Goal: Task Accomplishment & Management: Manage account settings

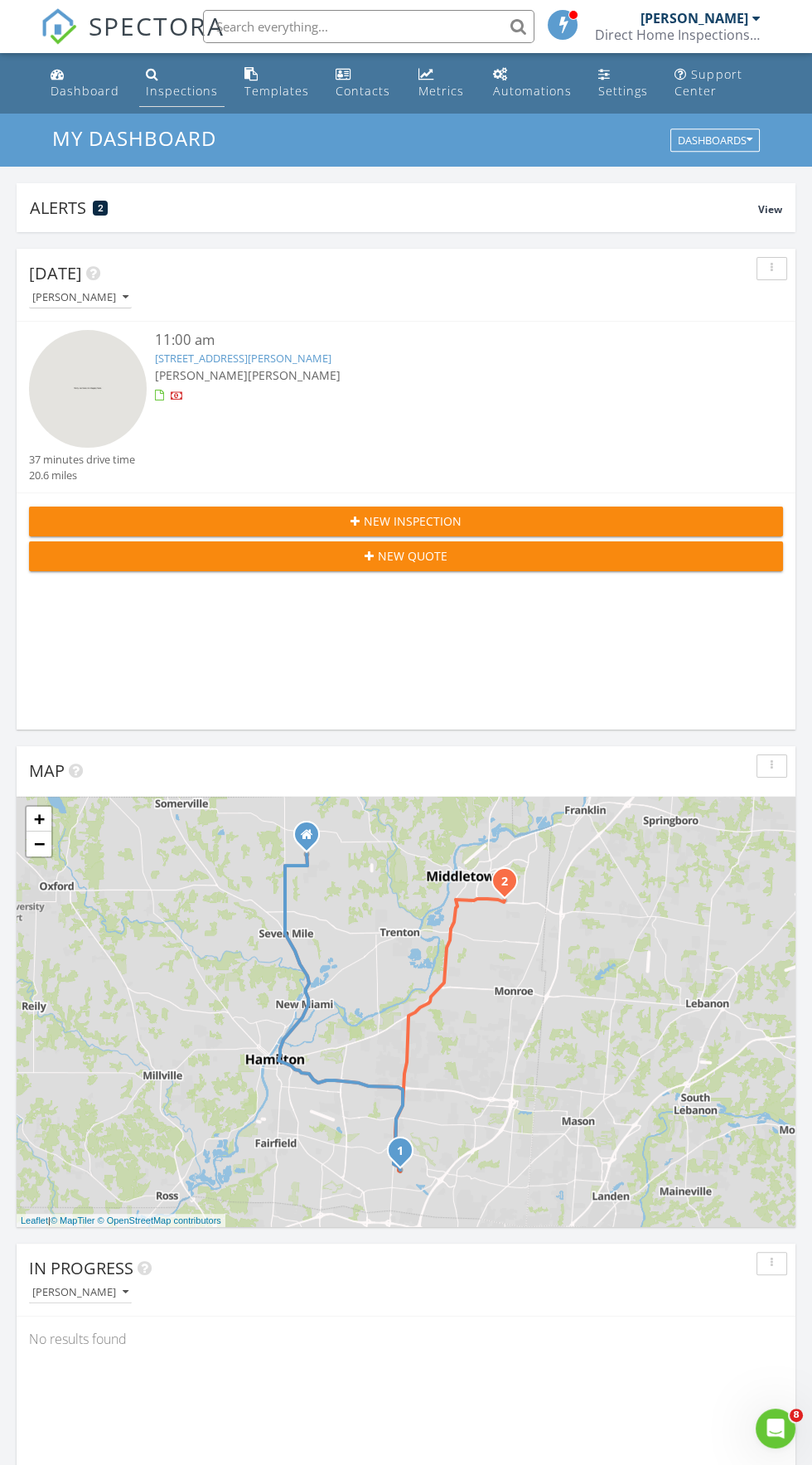
click at [168, 83] on div "Inspections" at bounding box center [182, 90] width 72 height 16
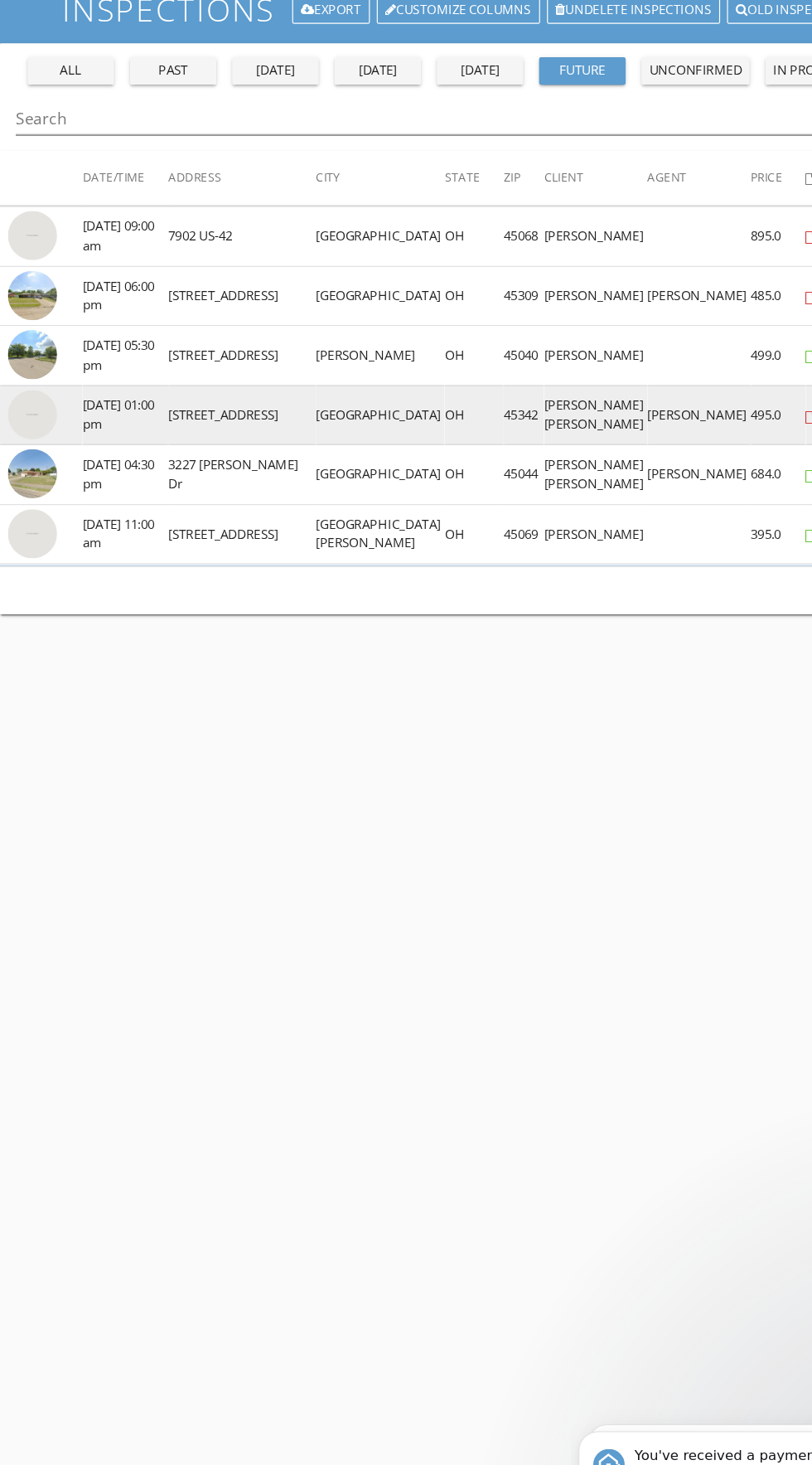
click at [28, 497] on img at bounding box center [28, 482] width 42 height 42
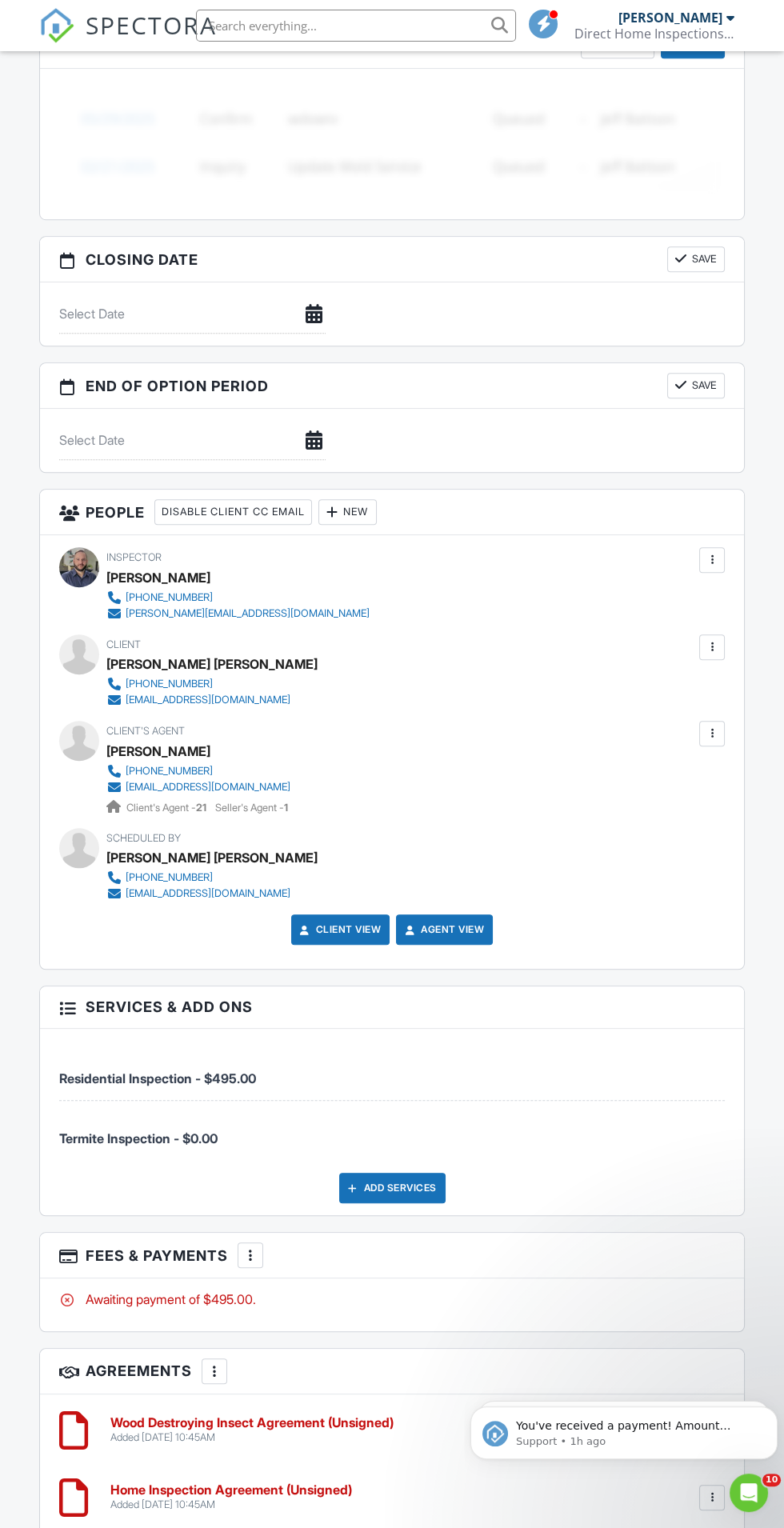
scroll to position [1548, 0]
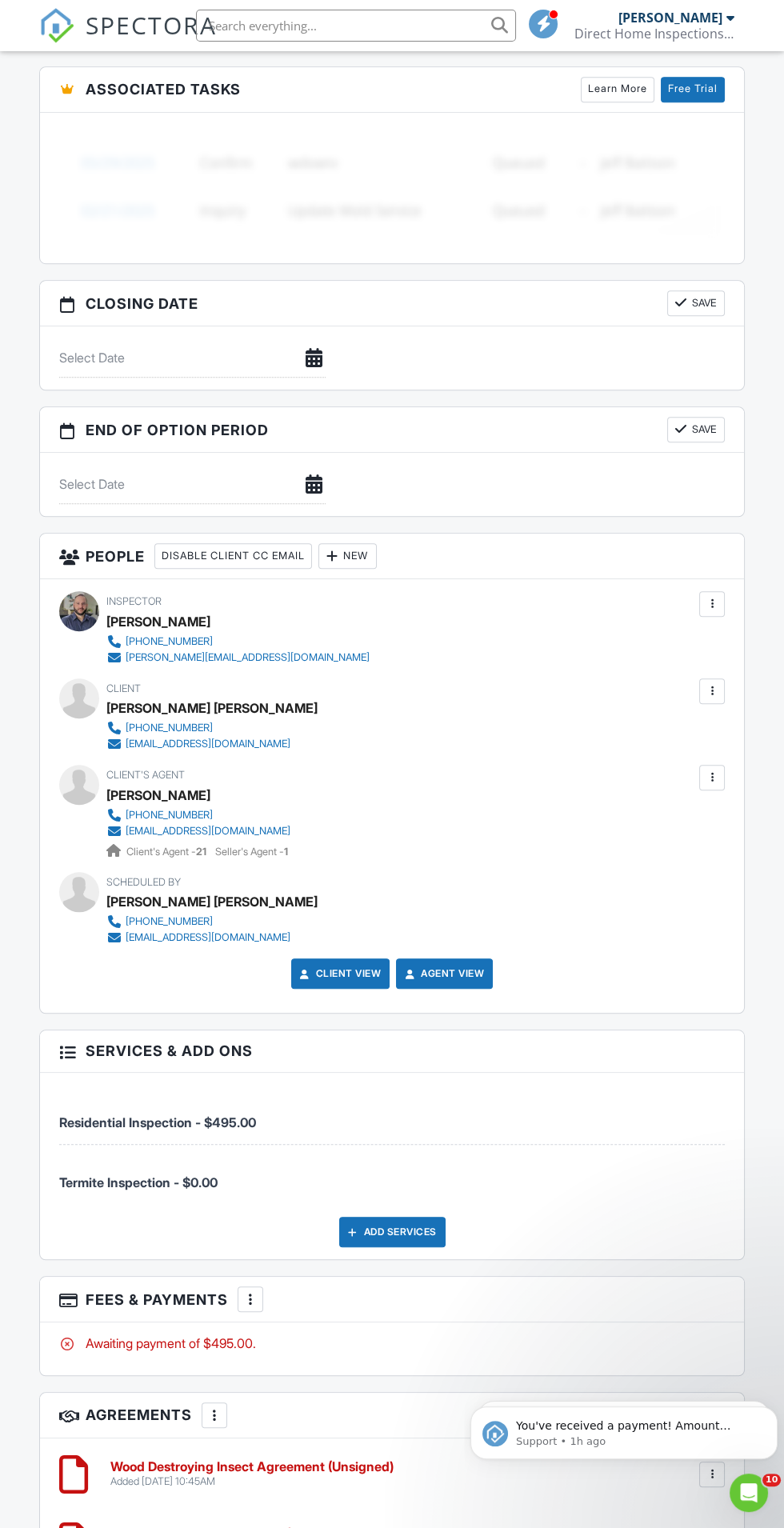
click at [719, 686] on div at bounding box center [711, 691] width 16 height 16
click at [700, 776] on li "Resend Confirmation Email" at bounding box center [626, 781] width 178 height 40
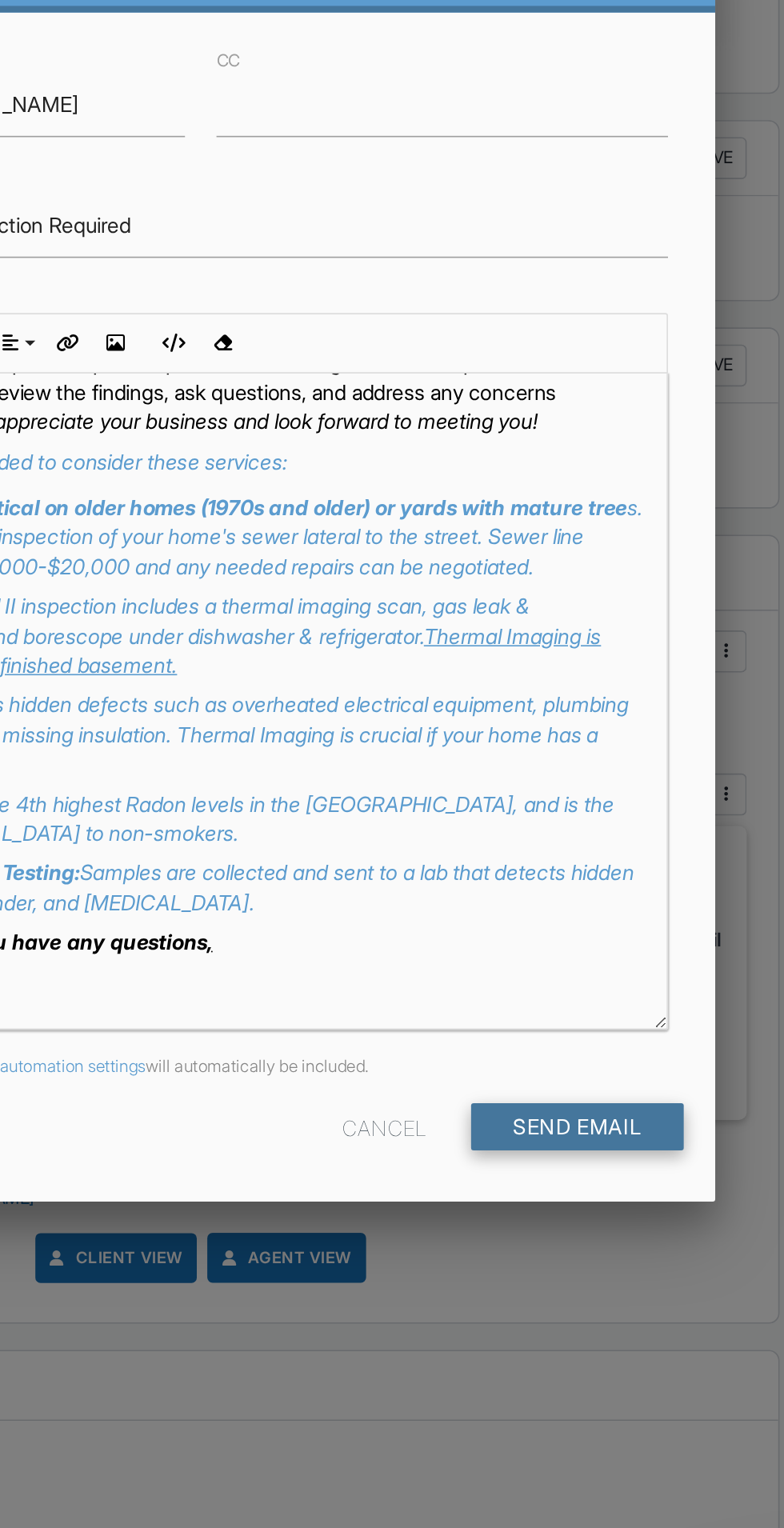
click at [650, 894] on input "Send Email" at bounding box center [622, 893] width 129 height 28
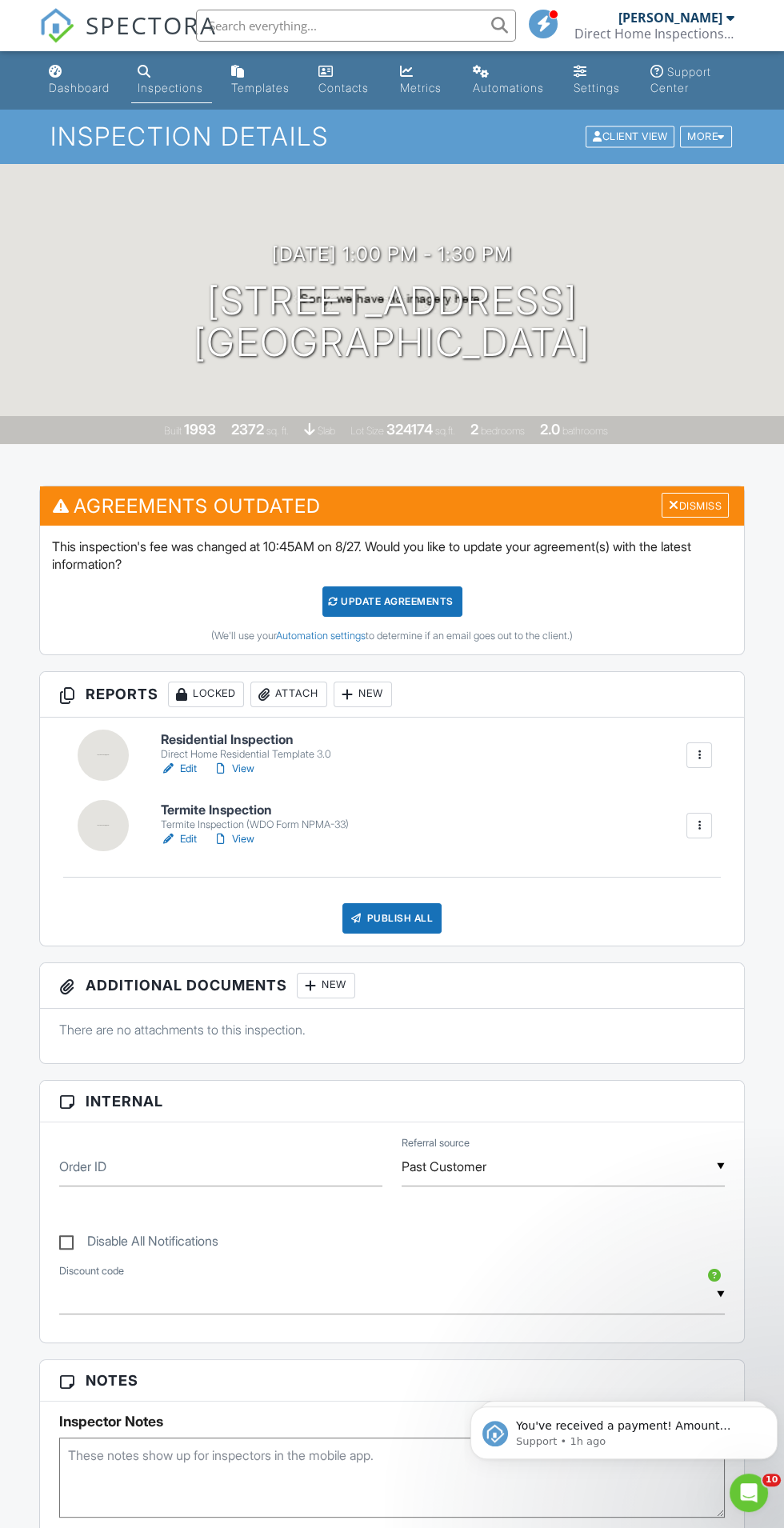
click at [429, 601] on div "Update Agreements" at bounding box center [392, 601] width 140 height 30
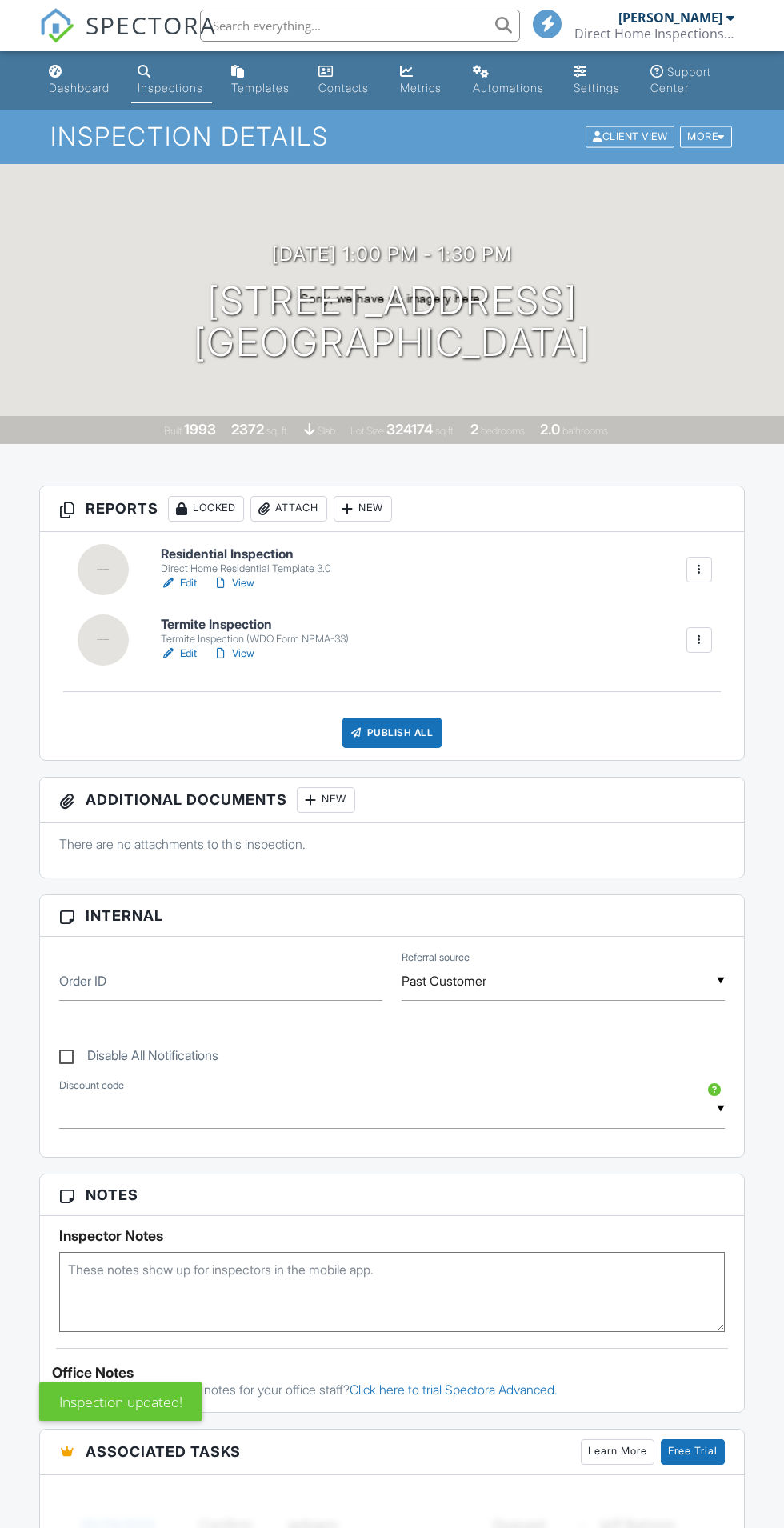
click at [146, 72] on div "Inspections" at bounding box center [144, 72] width 14 height 13
